Goal: Task Accomplishment & Management: Use online tool/utility

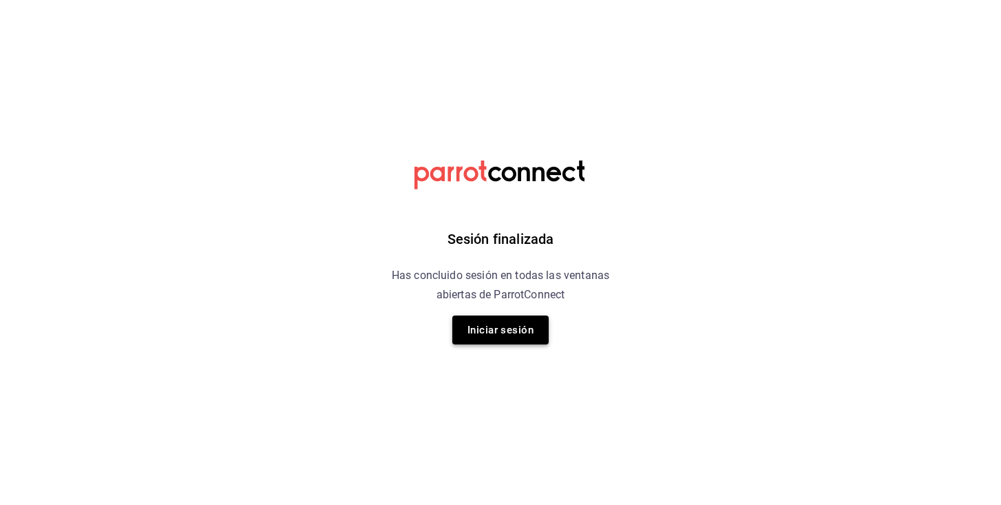
click at [490, 331] on button "Iniciar sesión" at bounding box center [500, 329] width 96 height 29
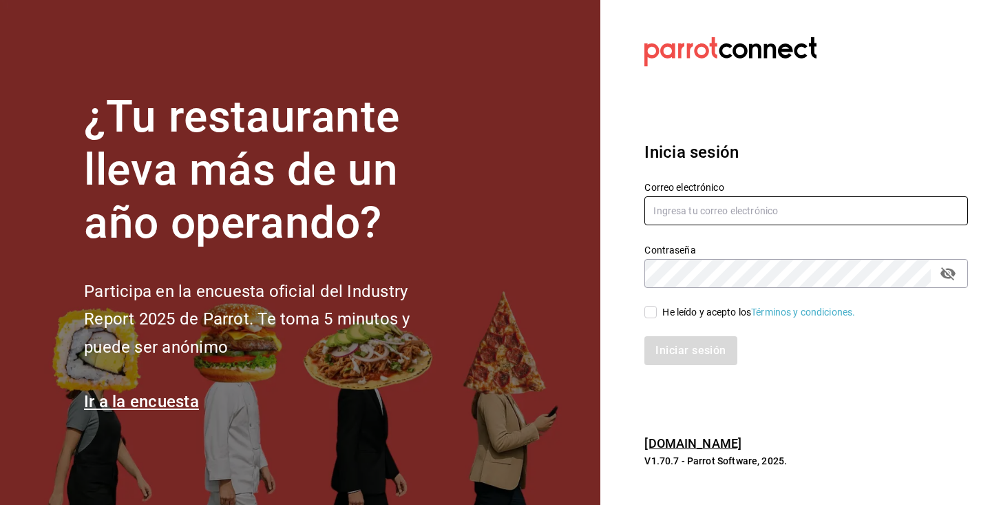
type input "angela@motin.mx"
click at [743, 205] on input "angela@motin.mx" at bounding box center [807, 210] width 324 height 29
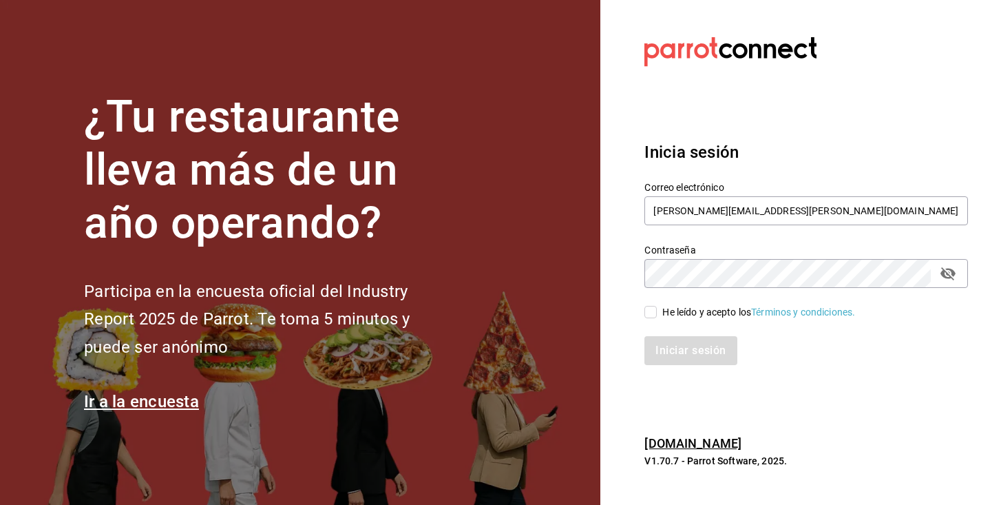
click at [659, 312] on span "He leído y acepto los Términos y condiciones." at bounding box center [756, 312] width 198 height 14
click at [657, 312] on input "He leído y acepto los Términos y condiciones." at bounding box center [651, 312] width 12 height 12
checkbox input "true"
click at [674, 343] on button "Iniciar sesión" at bounding box center [692, 350] width 94 height 29
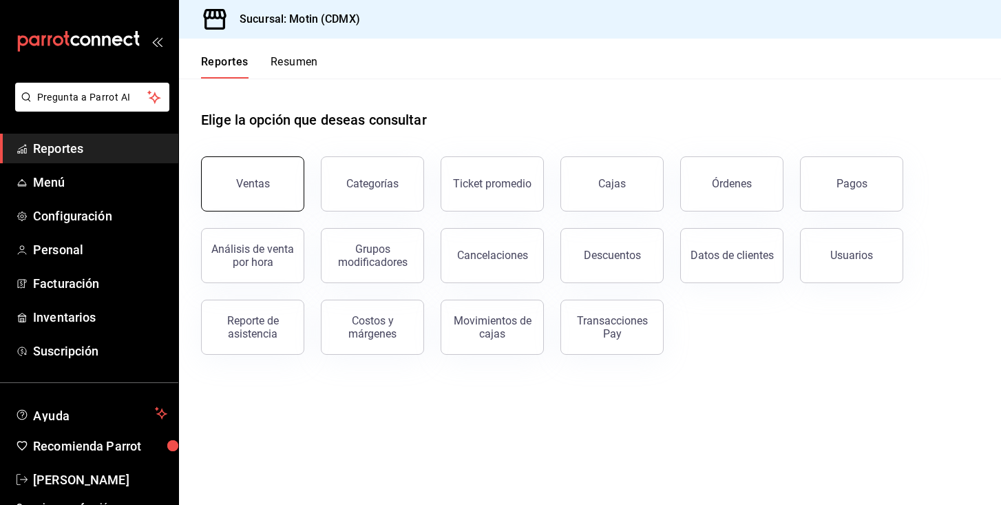
click at [256, 185] on div "Ventas" at bounding box center [253, 183] width 34 height 13
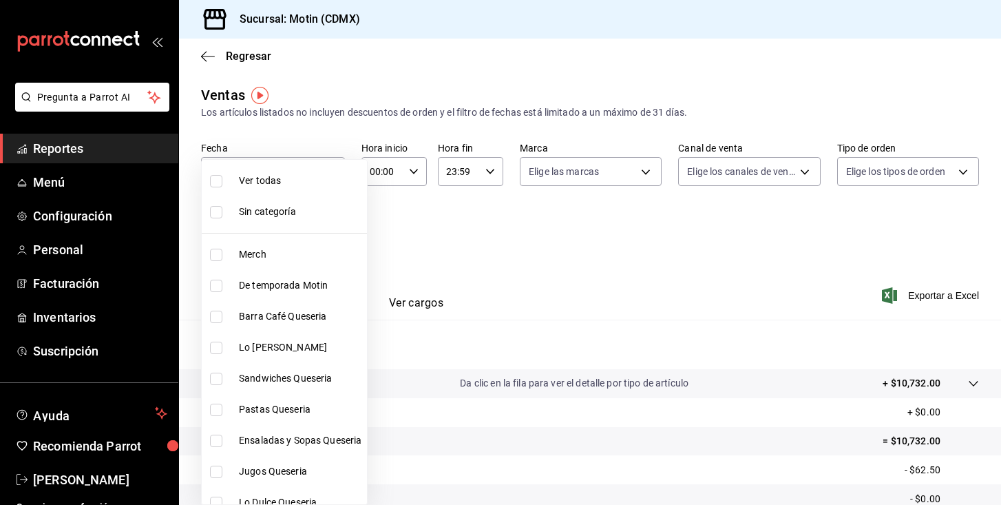
click at [327, 231] on body "Pregunta a Parrot AI Reportes Menú Configuración Personal Facturación Inventari…" at bounding box center [500, 252] width 1001 height 505
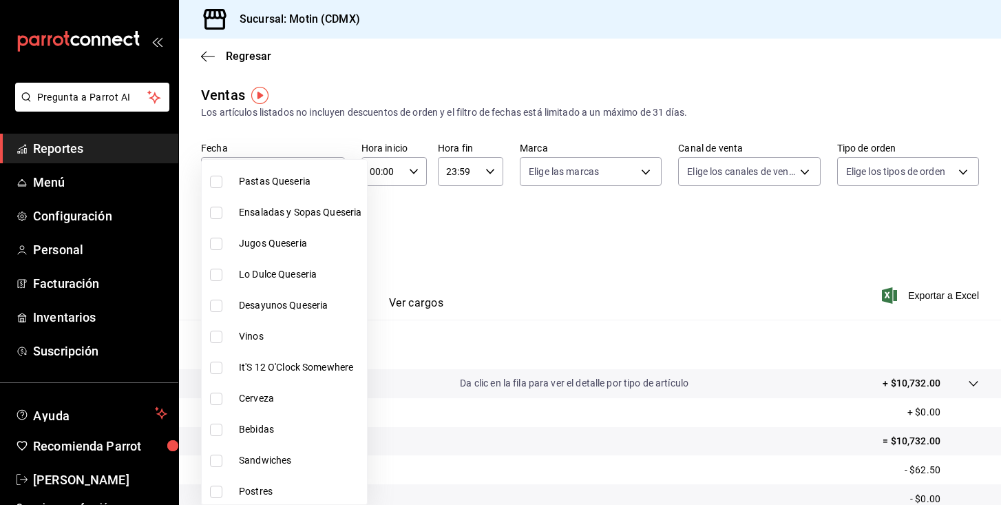
scroll to position [231, 0]
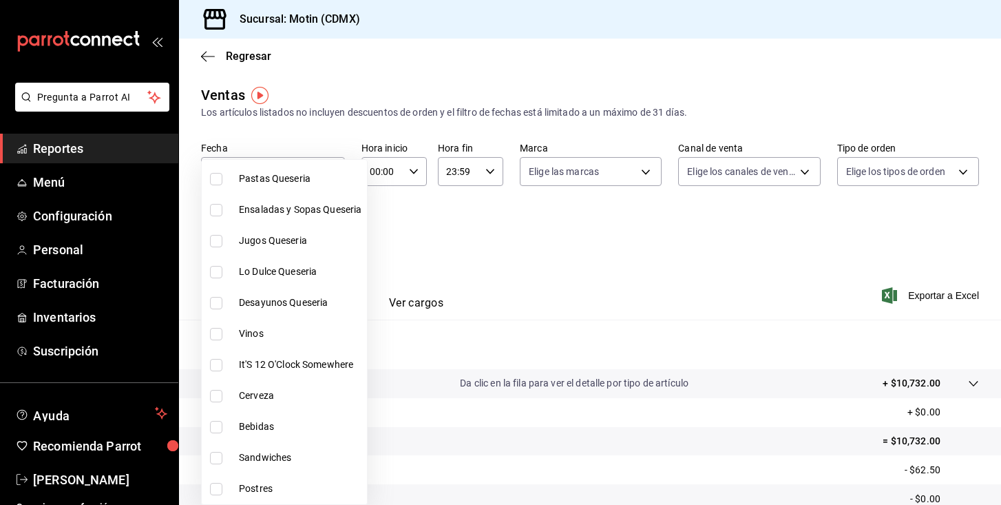
click at [310, 411] on li "Bebidas" at bounding box center [284, 426] width 165 height 31
type input "56de1f67-d650-4301-b10c-7f74b564269d"
checkbox input "true"
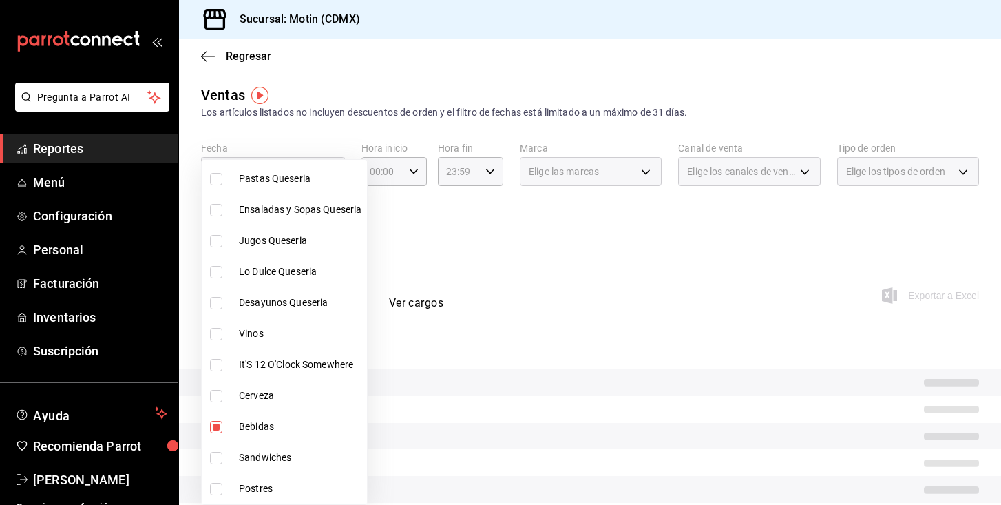
click at [541, 261] on div at bounding box center [500, 252] width 1001 height 505
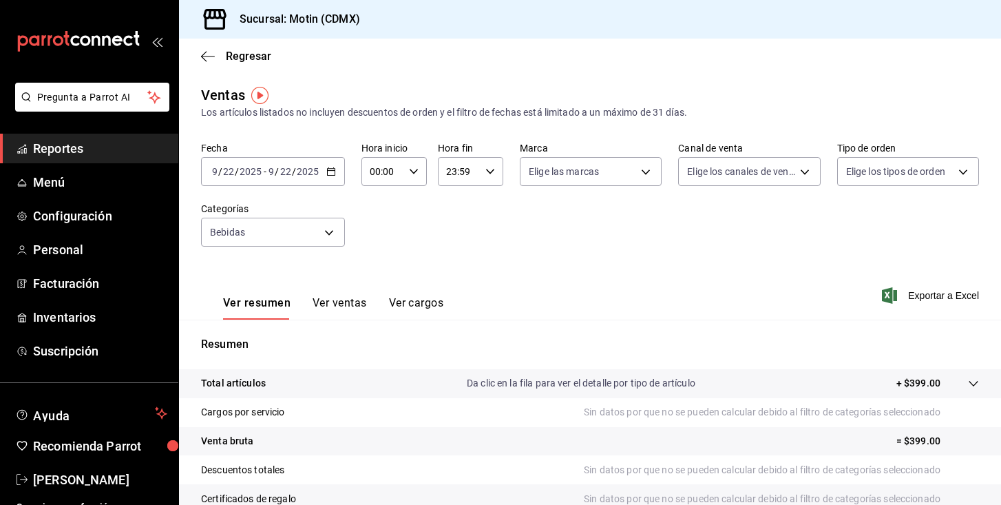
click at [337, 173] on div "[DATE] [DATE] - [DATE] [DATE]" at bounding box center [273, 171] width 144 height 29
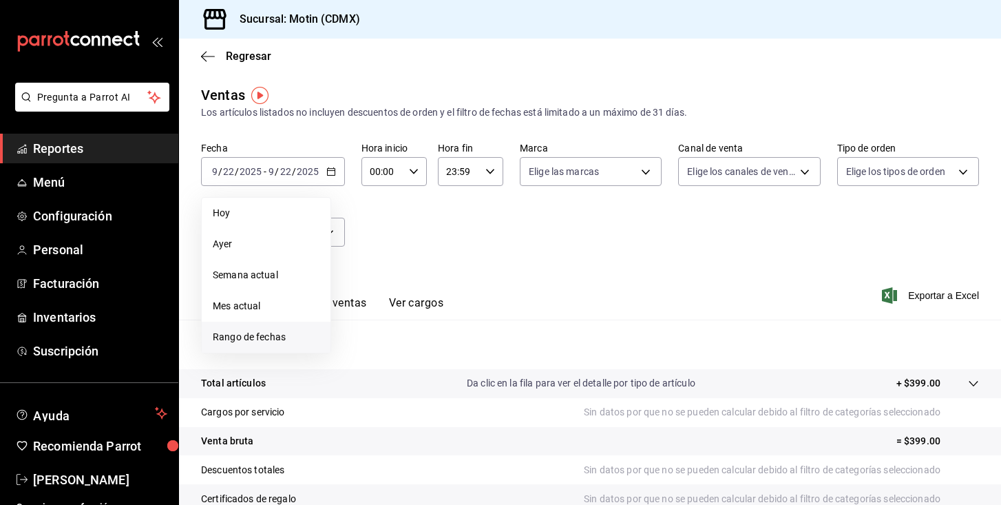
click at [283, 331] on span "Rango de fechas" at bounding box center [266, 337] width 107 height 14
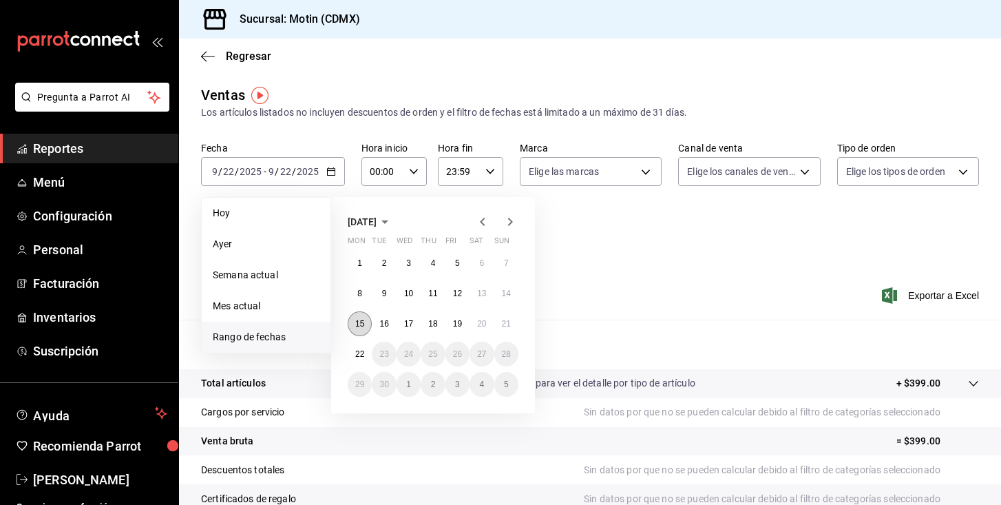
click at [364, 326] on abbr "15" at bounding box center [359, 324] width 9 height 10
click at [362, 350] on abbr "22" at bounding box center [359, 354] width 9 height 10
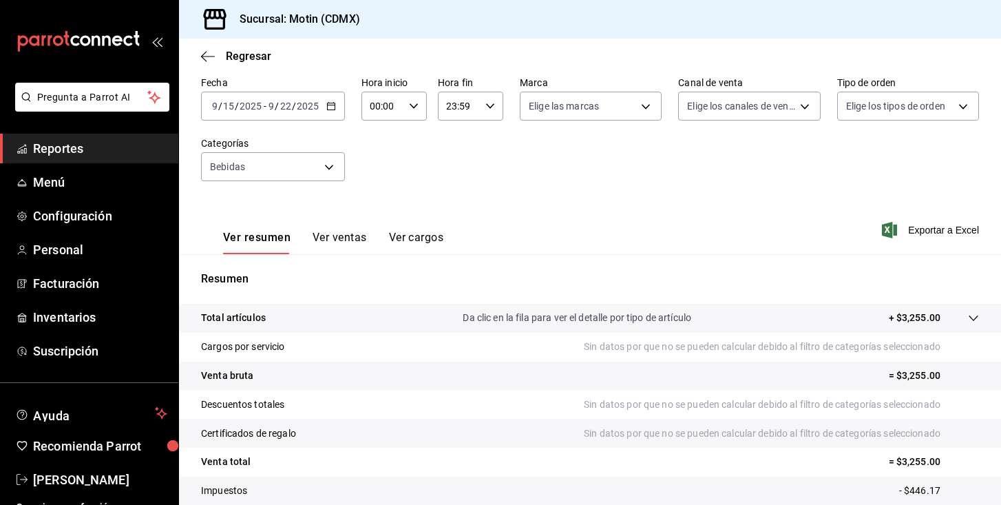
scroll to position [74, 0]
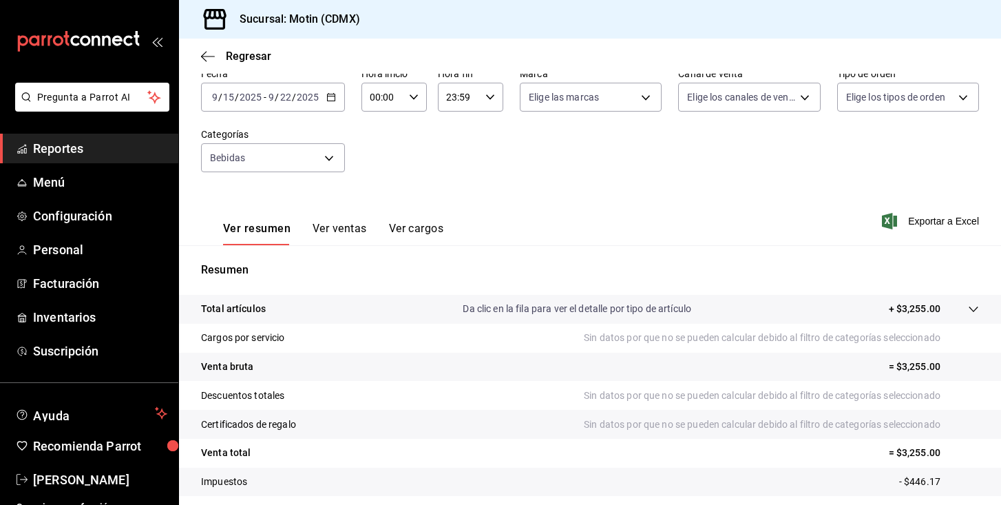
click at [366, 237] on div "Ver resumen Ver ventas Ver cargos" at bounding box center [333, 233] width 220 height 23
click at [344, 225] on button "Ver ventas" at bounding box center [340, 233] width 54 height 23
